Goal: Task Accomplishment & Management: Complete application form

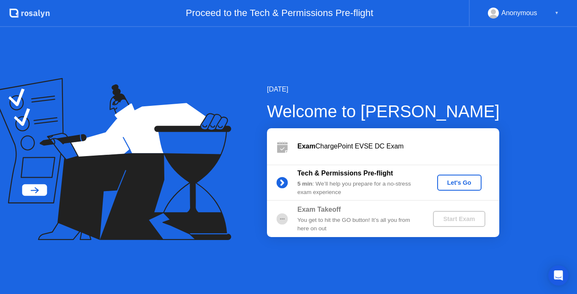
click at [460, 184] on div "Let's Go" at bounding box center [460, 183] width 38 height 7
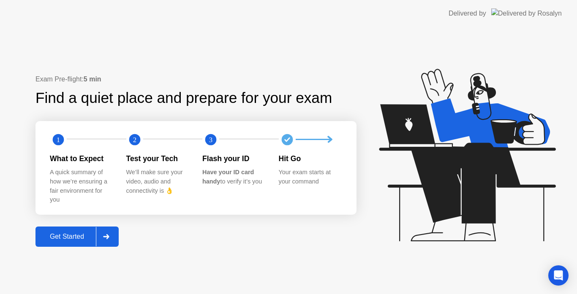
click at [79, 234] on div "Get Started" at bounding box center [67, 237] width 58 height 8
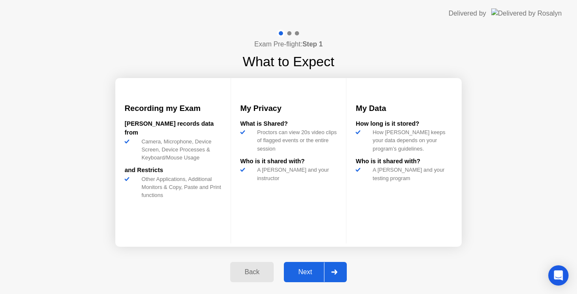
click at [307, 269] on div "Next" at bounding box center [305, 273] width 38 height 8
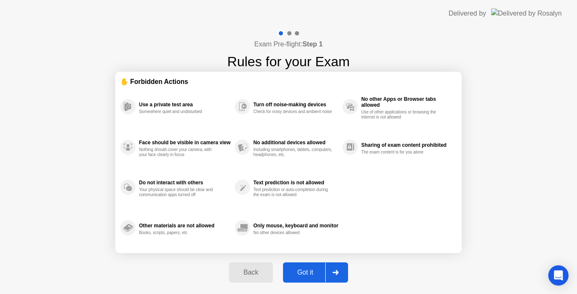
click at [307, 269] on div "Got it" at bounding box center [306, 273] width 40 height 8
select select "**********"
select select "*******"
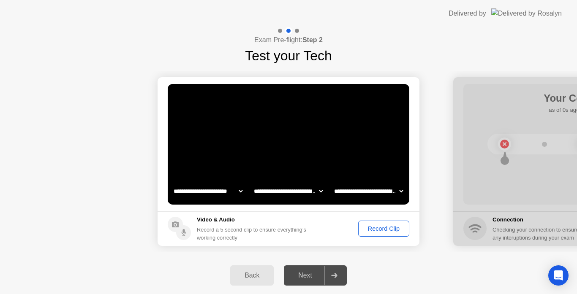
click at [380, 227] on div "Record Clip" at bounding box center [383, 229] width 45 height 7
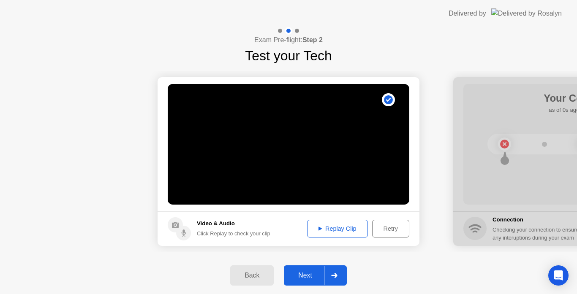
click at [337, 231] on div "Replay Clip" at bounding box center [337, 229] width 55 height 7
click at [307, 274] on div "Next" at bounding box center [305, 276] width 38 height 8
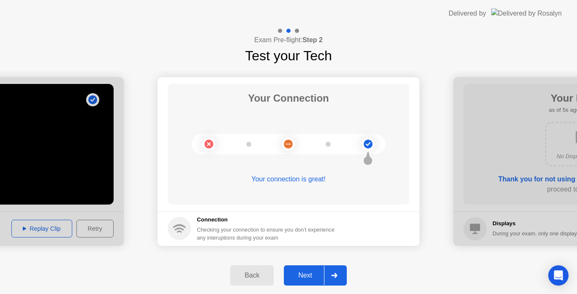
click at [307, 274] on div "Next" at bounding box center [305, 276] width 38 height 8
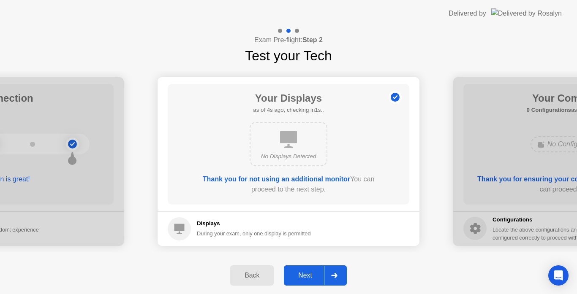
click at [307, 274] on div "Next" at bounding box center [305, 276] width 38 height 8
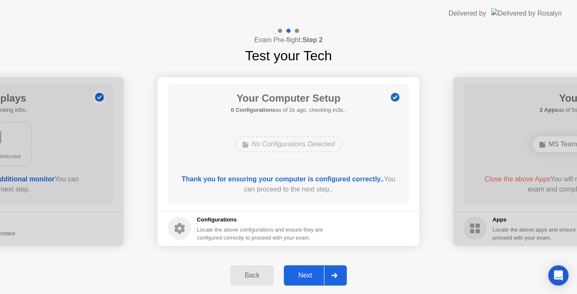
click at [307, 274] on div "Next" at bounding box center [305, 276] width 38 height 8
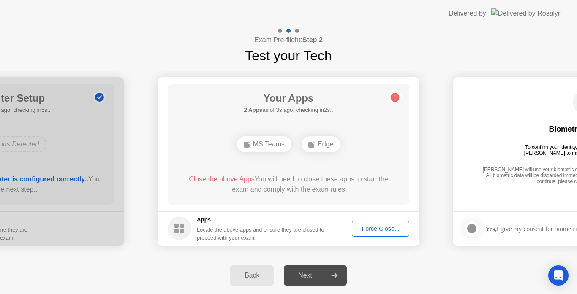
click at [307, 274] on div "Next" at bounding box center [305, 276] width 38 height 8
click at [375, 232] on div "Force Close..." at bounding box center [381, 229] width 52 height 7
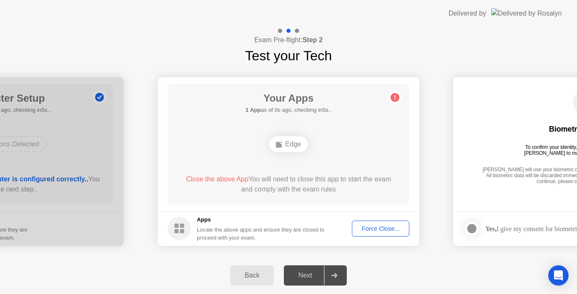
click at [371, 228] on div "Force Close..." at bounding box center [381, 229] width 52 height 7
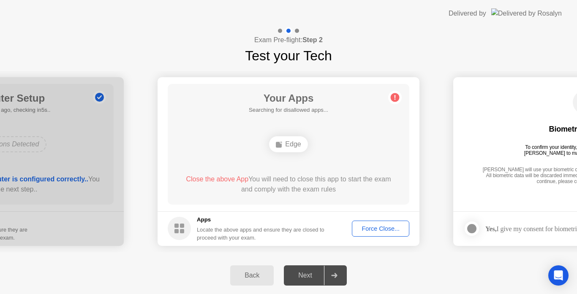
click at [375, 226] on div "Force Close..." at bounding box center [381, 229] width 52 height 7
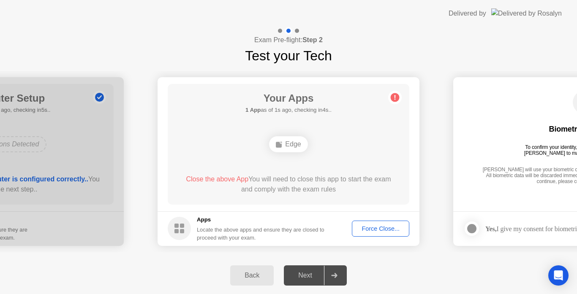
click at [395, 96] on icon at bounding box center [395, 97] width 1 height 5
click at [301, 276] on div "Next" at bounding box center [305, 276] width 38 height 8
click at [382, 226] on div "Force Close..." at bounding box center [381, 229] width 52 height 7
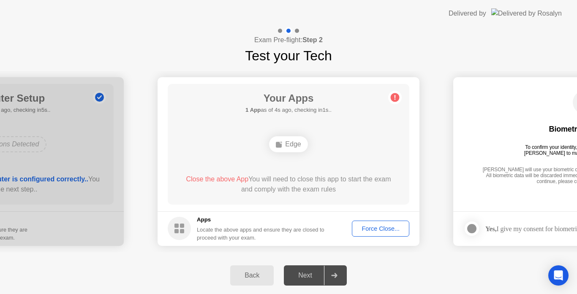
click at [374, 230] on div "Force Close..." at bounding box center [381, 229] width 52 height 7
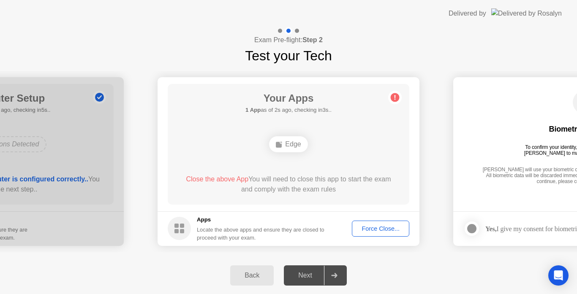
click at [382, 226] on div "Force Close..." at bounding box center [381, 229] width 52 height 7
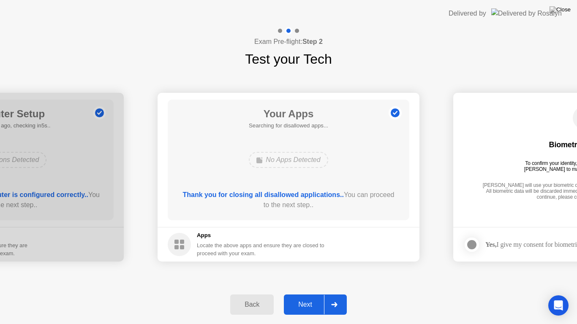
click at [308, 294] on div "Next" at bounding box center [305, 305] width 38 height 8
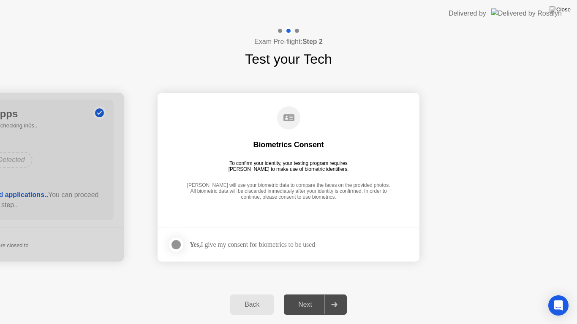
click at [175, 242] on div at bounding box center [176, 245] width 10 height 10
click at [307, 294] on div "Next" at bounding box center [305, 305] width 38 height 8
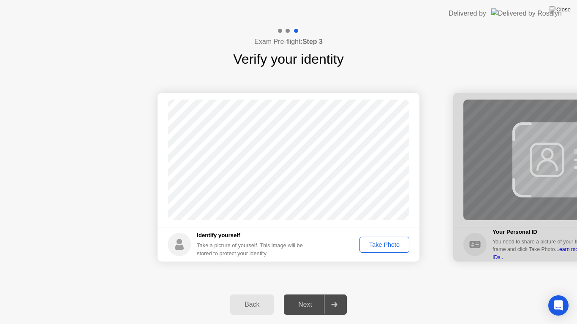
click at [384, 245] on div "Take Photo" at bounding box center [385, 245] width 44 height 7
click at [313, 294] on div "Next" at bounding box center [305, 305] width 38 height 8
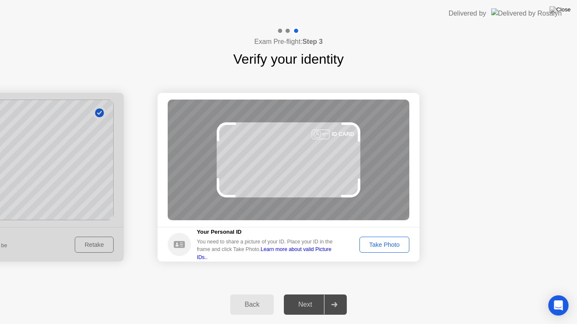
click at [387, 251] on button "Take Photo" at bounding box center [385, 245] width 50 height 16
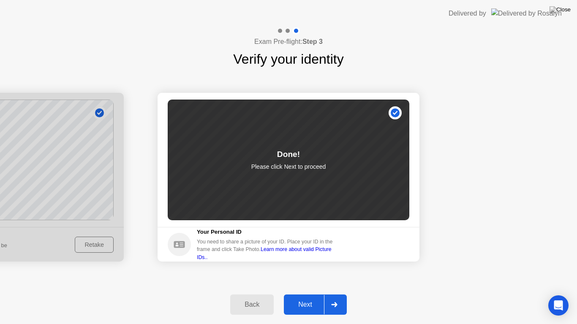
click at [303, 294] on div "Next" at bounding box center [305, 305] width 38 height 8
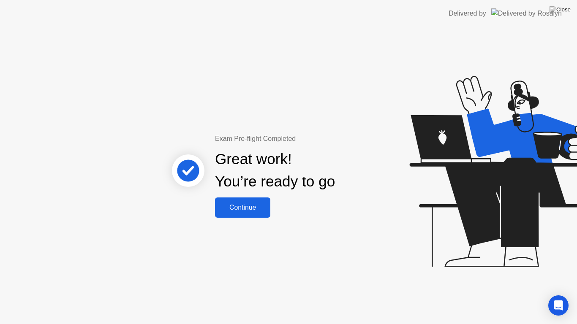
click at [248, 210] on div "Continue" at bounding box center [243, 208] width 50 height 8
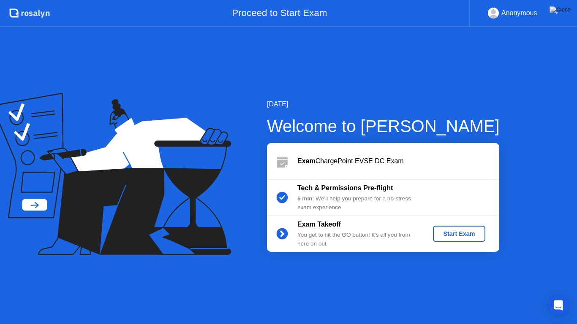
click at [463, 234] on div "Start Exam" at bounding box center [458, 234] width 45 height 7
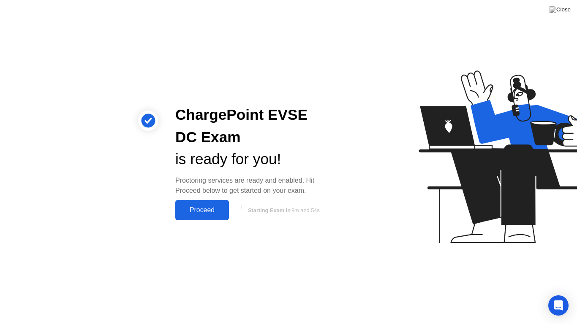
click at [201, 208] on div "Proceed" at bounding box center [202, 211] width 49 height 8
